Goal: Navigation & Orientation: Find specific page/section

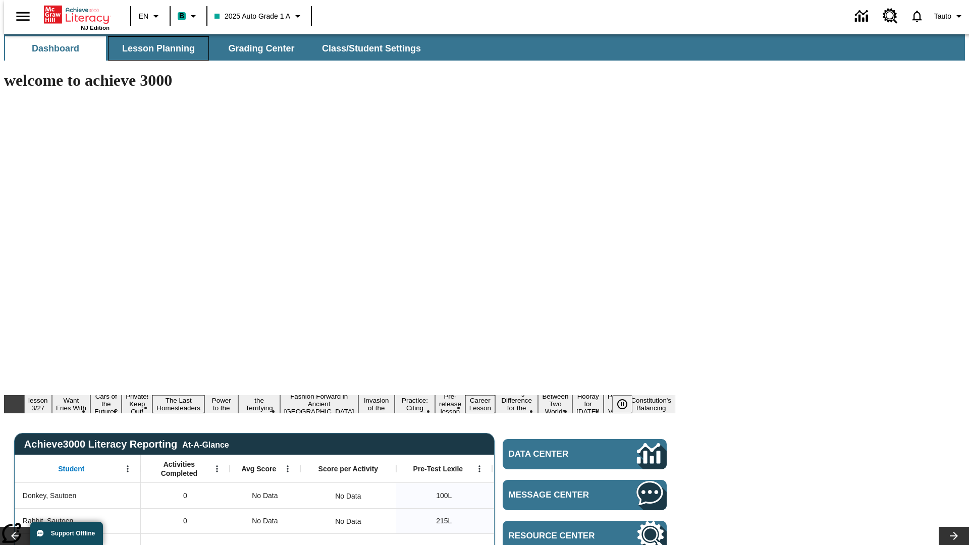
click at [154, 48] on span "Lesson Planning" at bounding box center [158, 49] width 73 height 12
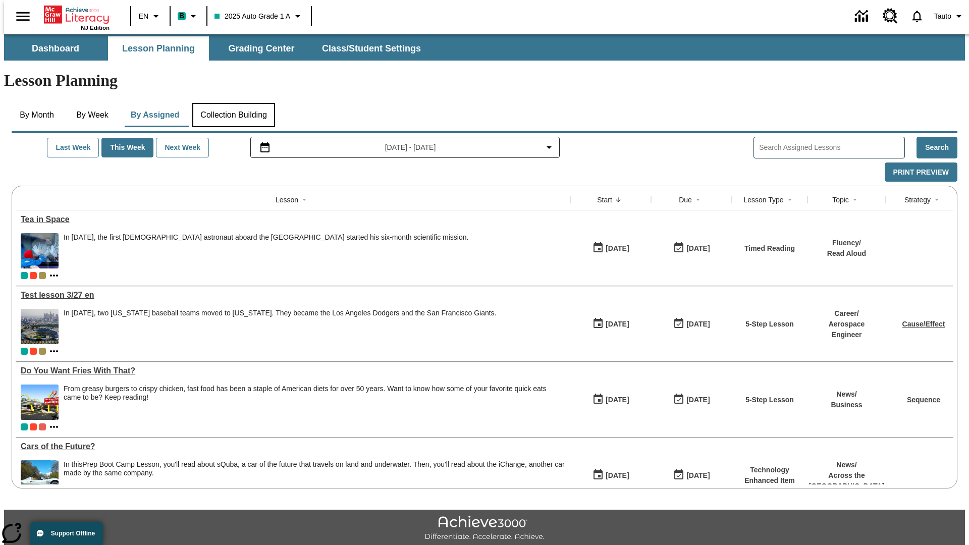
click at [233, 103] on button "Collection Building" at bounding box center [233, 115] width 83 height 24
